Goal: Task Accomplishment & Management: Manage account settings

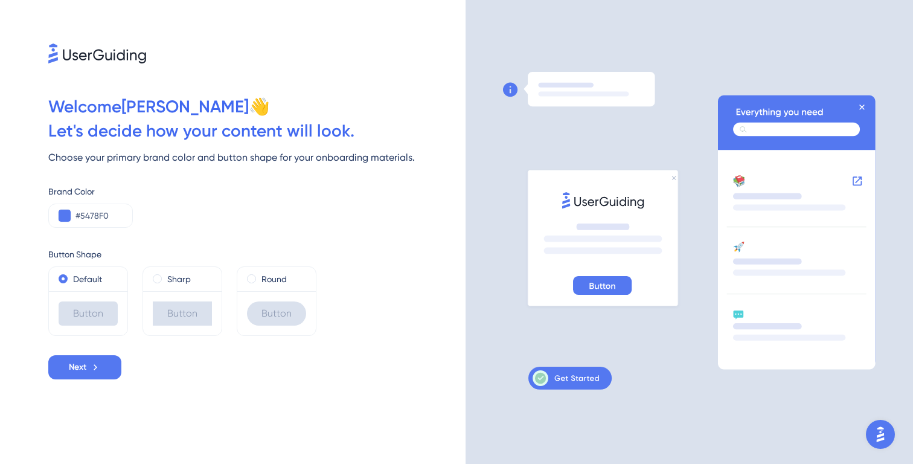
click at [318, 211] on div "Brand Color #5478F0" at bounding box center [256, 205] width 417 height 43
click at [95, 214] on input "#5478F0" at bounding box center [98, 215] width 47 height 14
paste input "F9E10D"
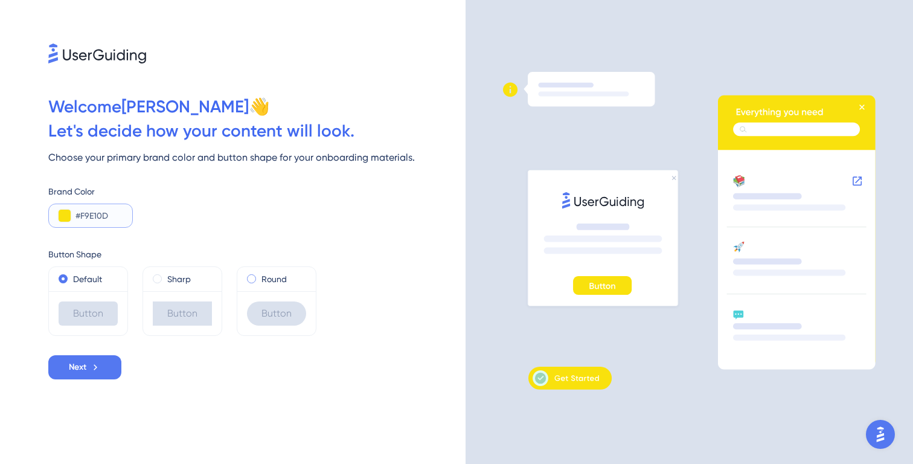
type input "#F9E10D"
click at [268, 274] on label "Round" at bounding box center [273, 279] width 25 height 14
click at [75, 278] on label "Default" at bounding box center [87, 279] width 29 height 14
click at [89, 364] on button "Next" at bounding box center [84, 367] width 73 height 24
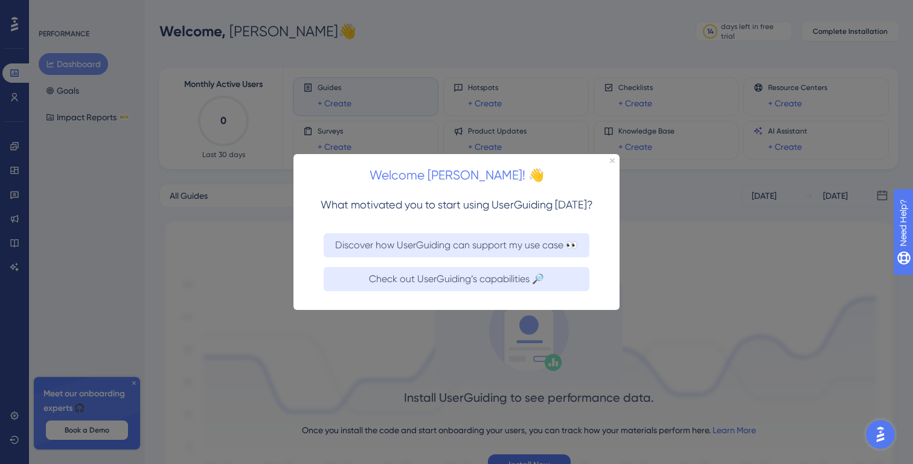
click at [536, 106] on div at bounding box center [456, 232] width 913 height 464
click at [614, 159] on icon "Close Preview" at bounding box center [612, 160] width 5 height 5
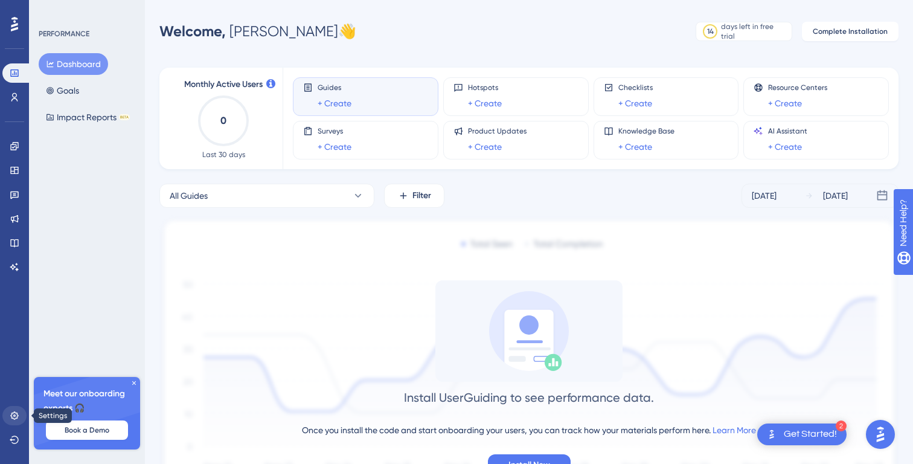
click at [18, 414] on icon at bounding box center [15, 416] width 10 height 10
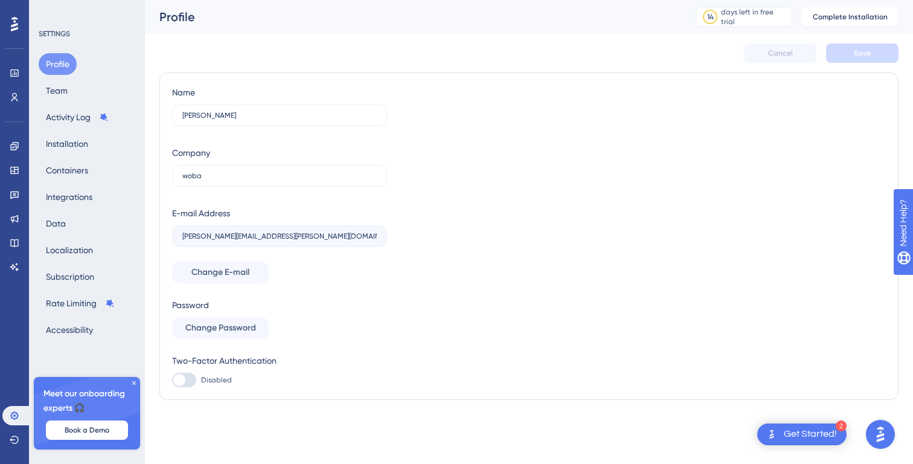
click at [78, 94] on div "Profile Team Activity Log Installation Containers Integrations Data Localizatio…" at bounding box center [88, 196] width 98 height 287
click at [57, 94] on button "Team" at bounding box center [57, 91] width 36 height 22
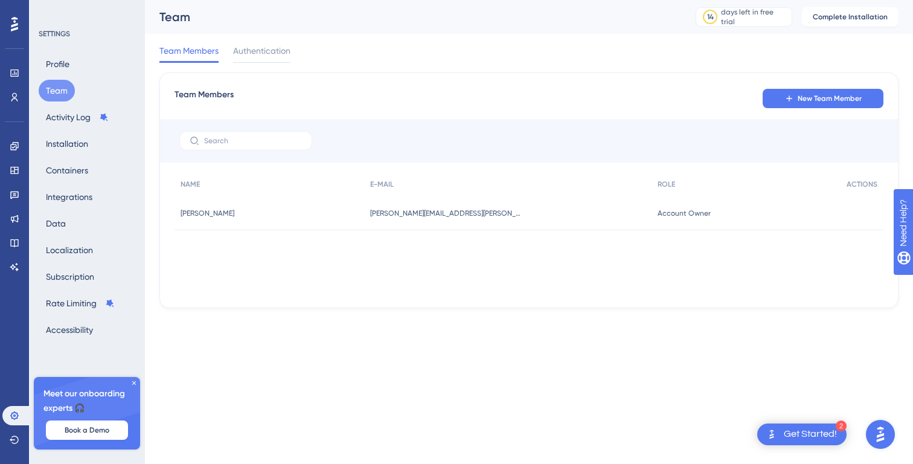
click at [504, 218] on div "[PERSON_NAME][EMAIL_ADDRESS][PERSON_NAME][DOMAIN_NAME] [PERSON_NAME][DOMAIN_NAM…" at bounding box center [507, 213] width 287 height 34
click at [664, 216] on span "Account Owner" at bounding box center [684, 213] width 53 height 10
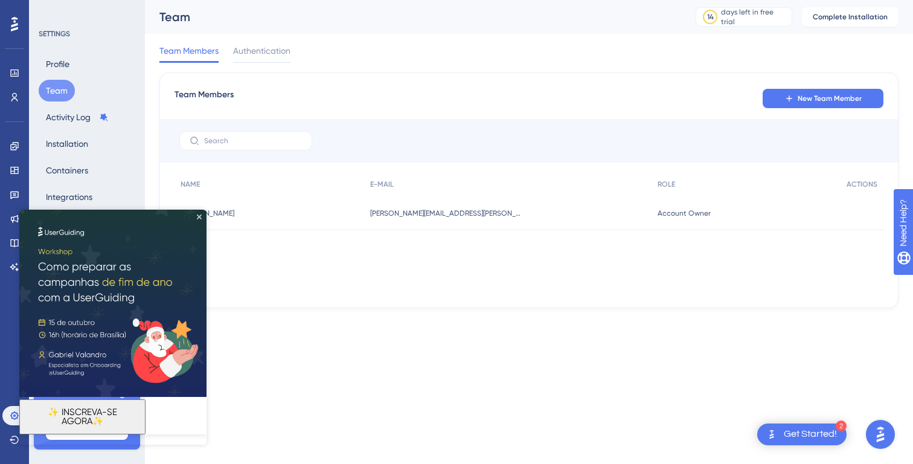
click at [663, 216] on span "Account Owner" at bounding box center [684, 213] width 53 height 10
click at [628, 213] on div "[PERSON_NAME][EMAIL_ADDRESS][PERSON_NAME][DOMAIN_NAME] [PERSON_NAME][DOMAIN_NAM…" at bounding box center [507, 213] width 287 height 34
click at [200, 215] on icon "Close Preview" at bounding box center [199, 216] width 5 height 5
